Goal: Information Seeking & Learning: Learn about a topic

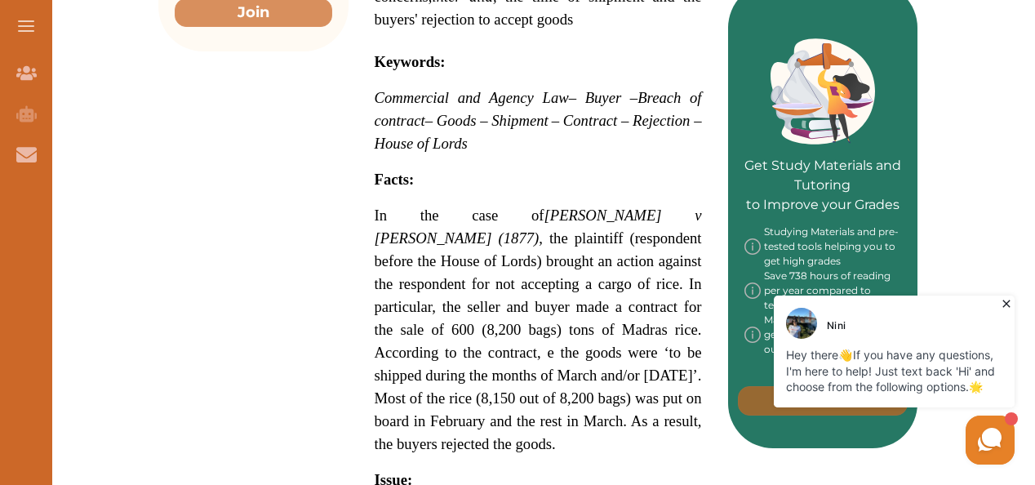
scroll to position [726, 0]
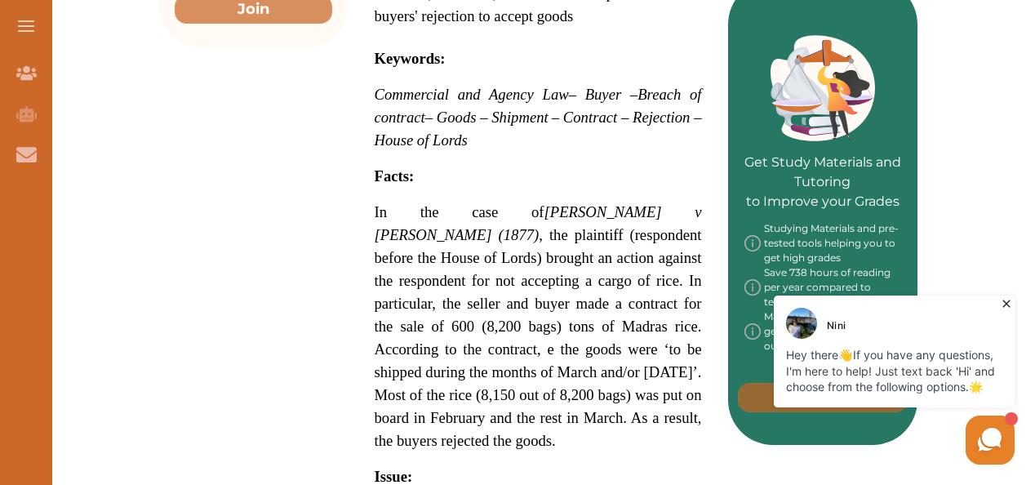
click at [1006, 305] on icon at bounding box center [1007, 304] width 16 height 16
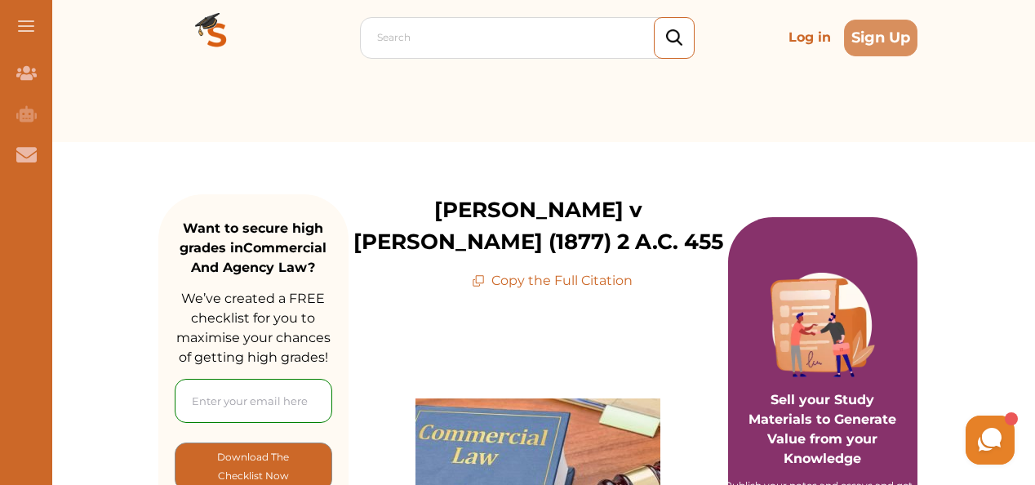
scroll to position [56, 0]
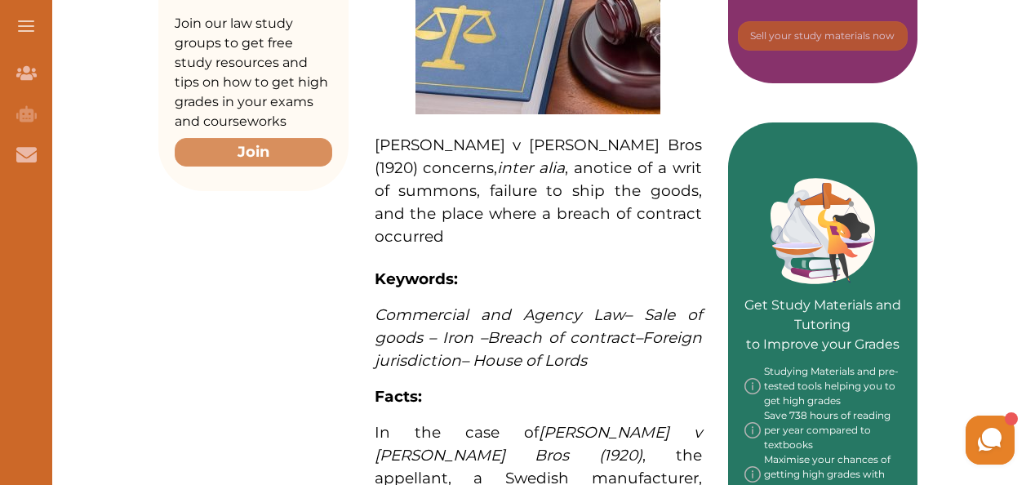
scroll to position [573, 0]
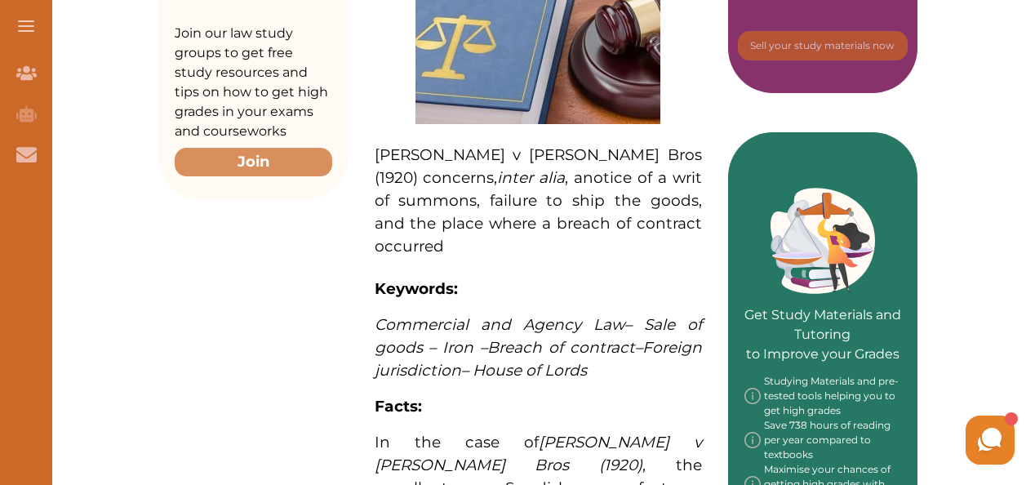
drag, startPoint x: 1010, startPoint y: 120, endPoint x: 1038, endPoint y: 126, distance: 28.3
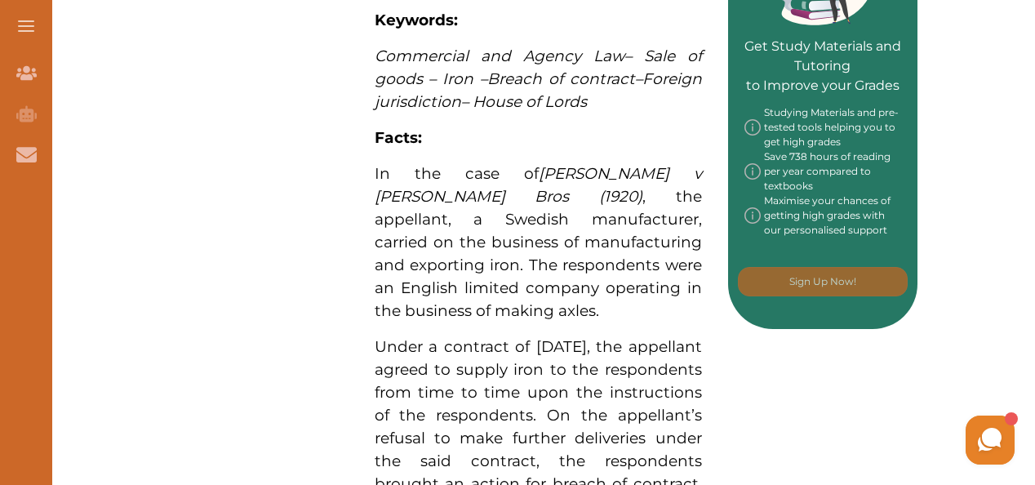
scroll to position [880, 0]
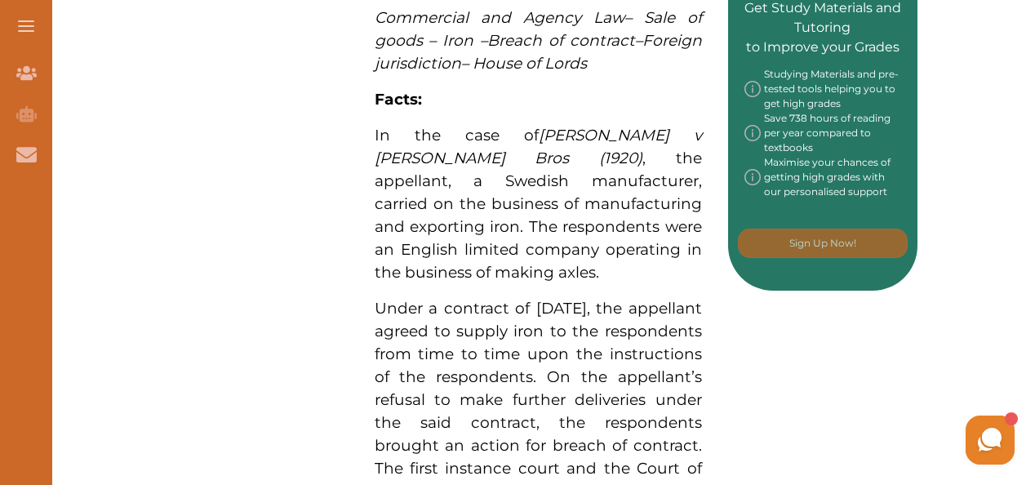
drag, startPoint x: 380, startPoint y: 80, endPoint x: 510, endPoint y: 182, distance: 164.5
click at [510, 182] on p "In the case of Johnson v Taylor Bros (1920) , the appellant, a Swedish manufact…" at bounding box center [538, 204] width 327 height 160
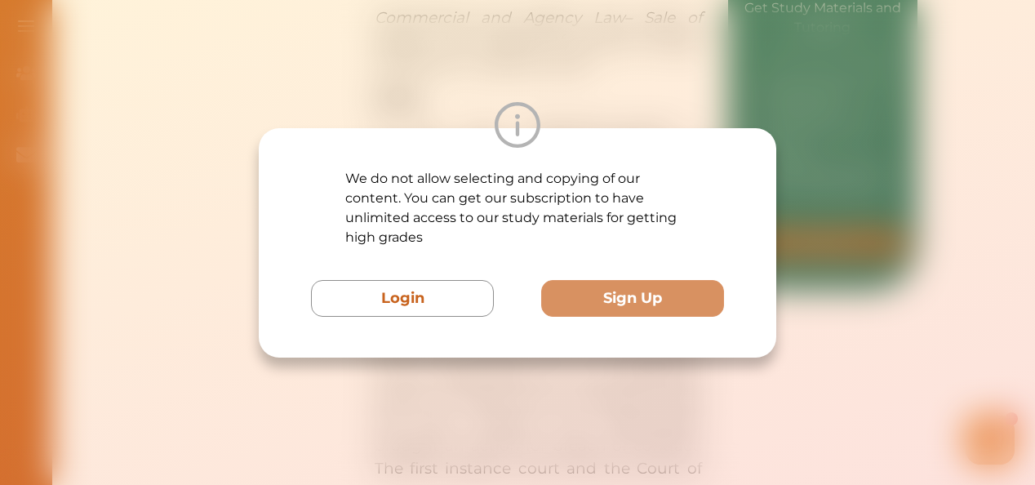
click at [646, 75] on div "We do not allow selecting and copying of our content. You can get our subscript…" at bounding box center [517, 242] width 1035 height 485
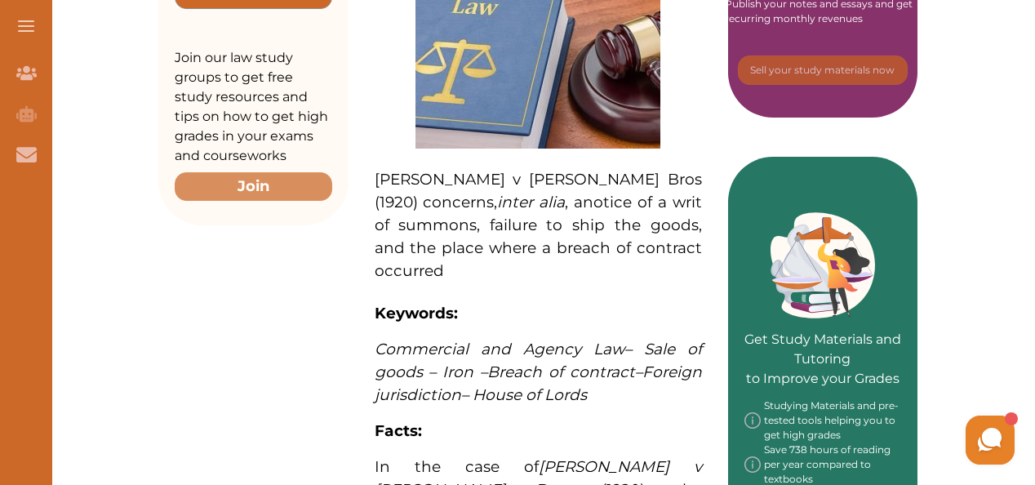
scroll to position [534, 0]
